Goal: Navigation & Orientation: Go to known website

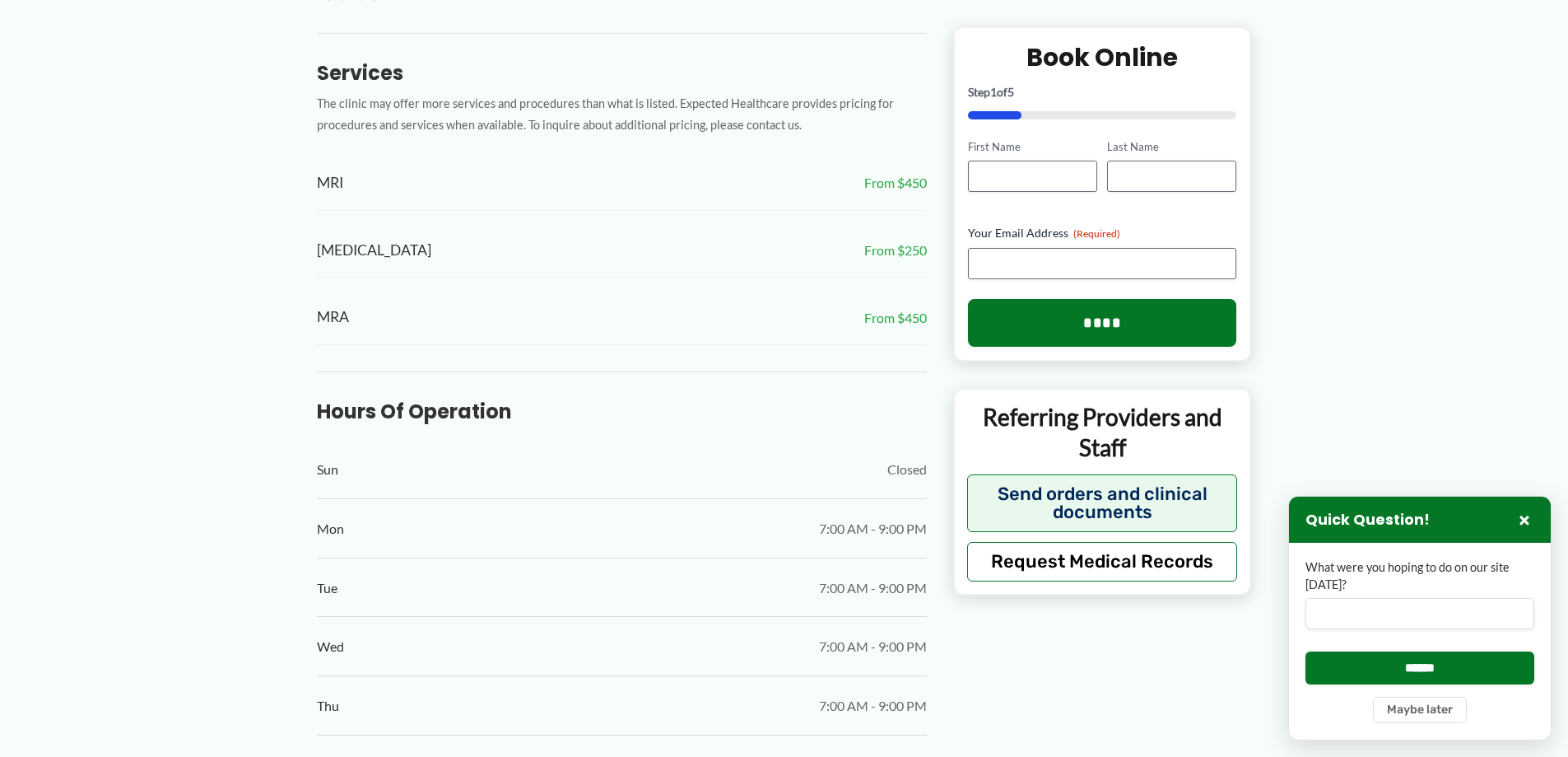
scroll to position [844, 0]
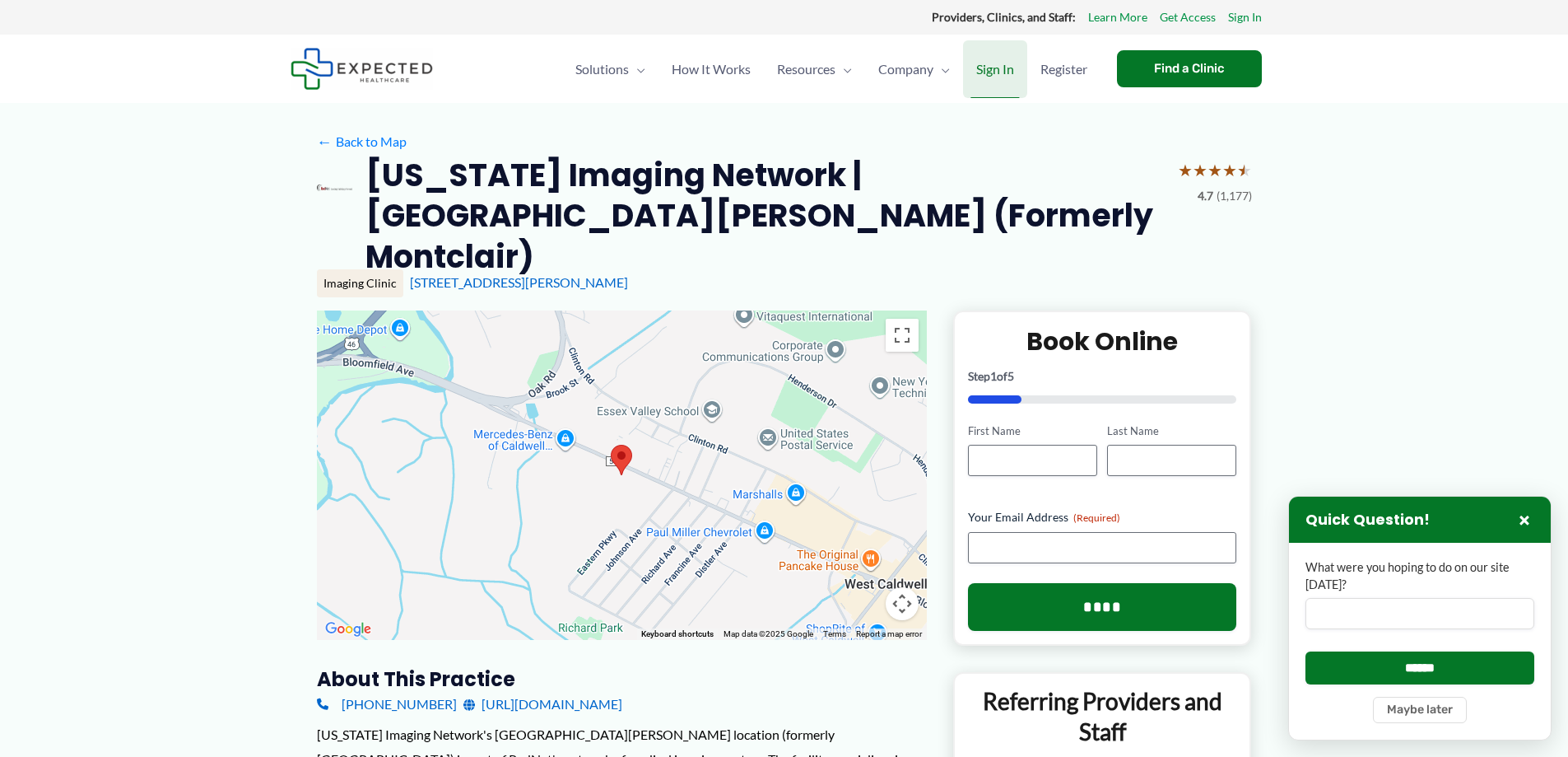
click at [988, 73] on span "Sign In" at bounding box center [995, 69] width 38 height 58
